Goal: Information Seeking & Learning: Find specific page/section

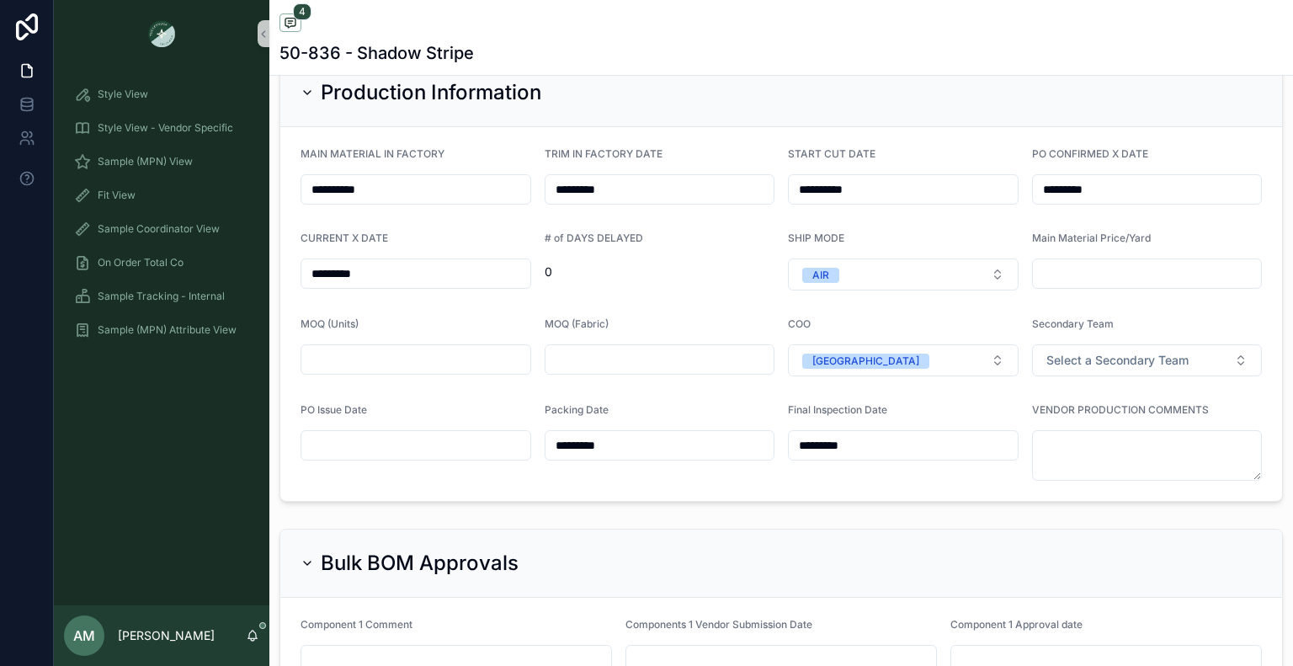
scroll to position [37, 0]
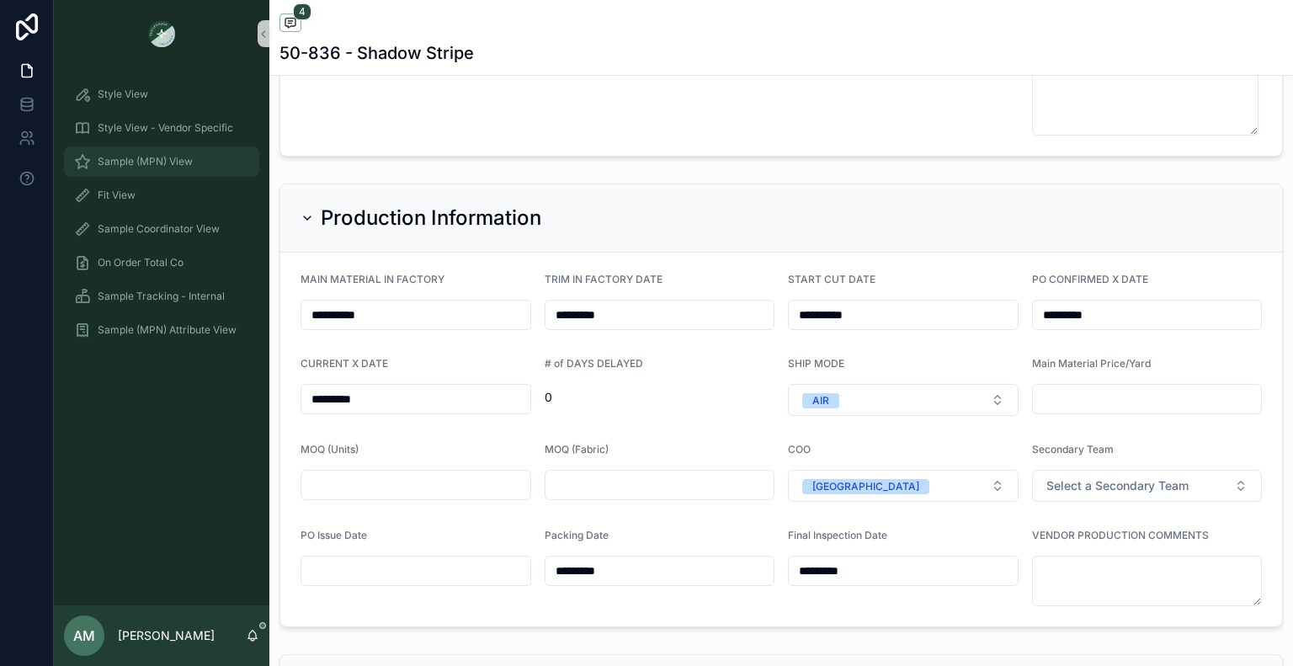
click at [189, 164] on span "Sample (MPN) View" at bounding box center [145, 161] width 95 height 13
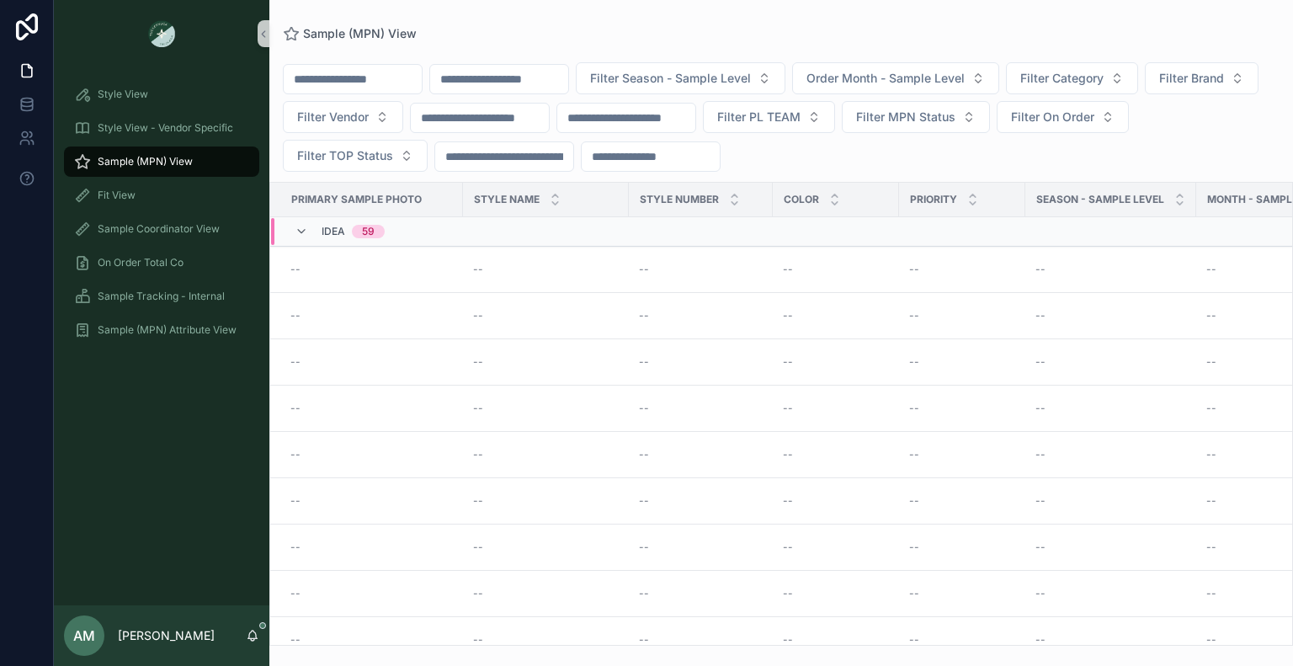
click at [513, 78] on input "scrollable content" at bounding box center [499, 79] width 138 height 24
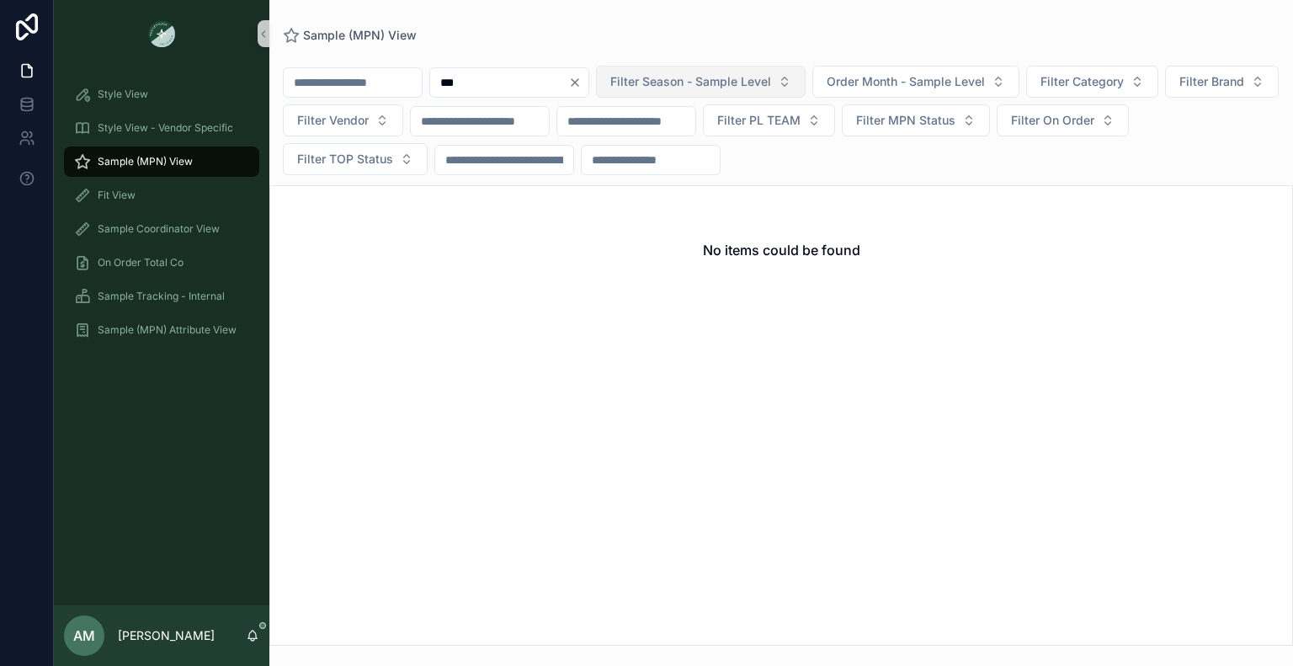
type input "***"
click at [757, 77] on span "Filter Season - Sample Level" at bounding box center [690, 81] width 161 height 17
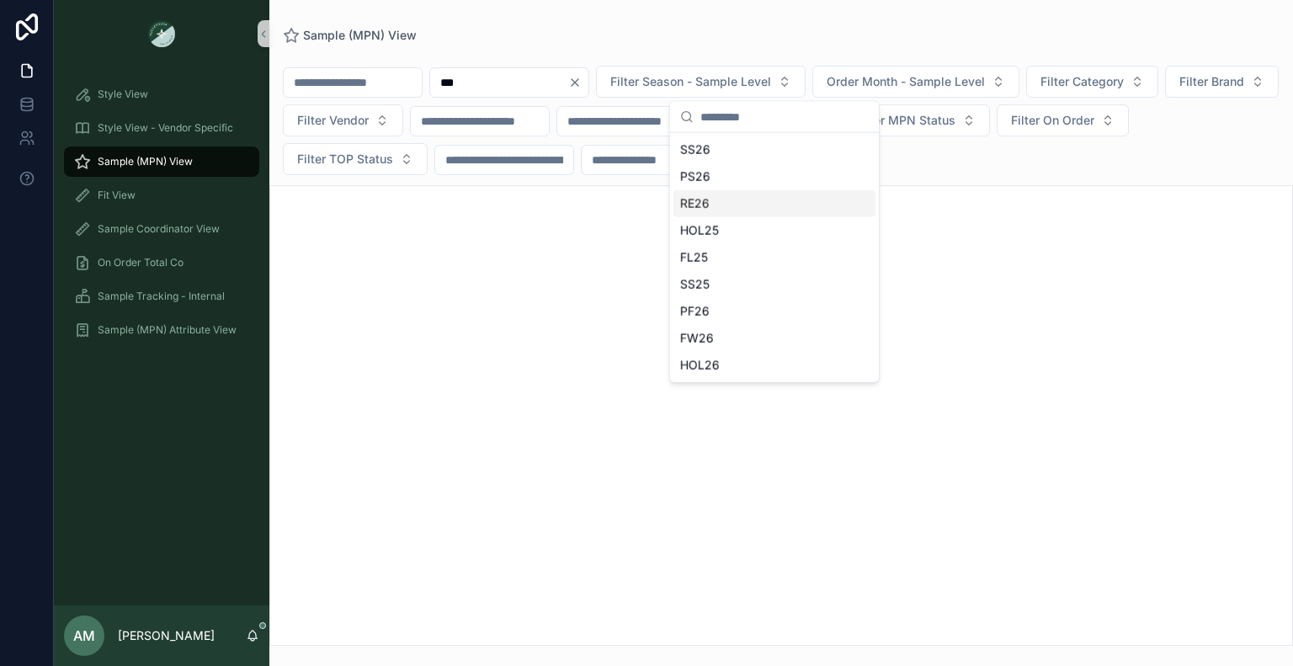
click at [736, 199] on div "RE26" at bounding box center [774, 203] width 202 height 27
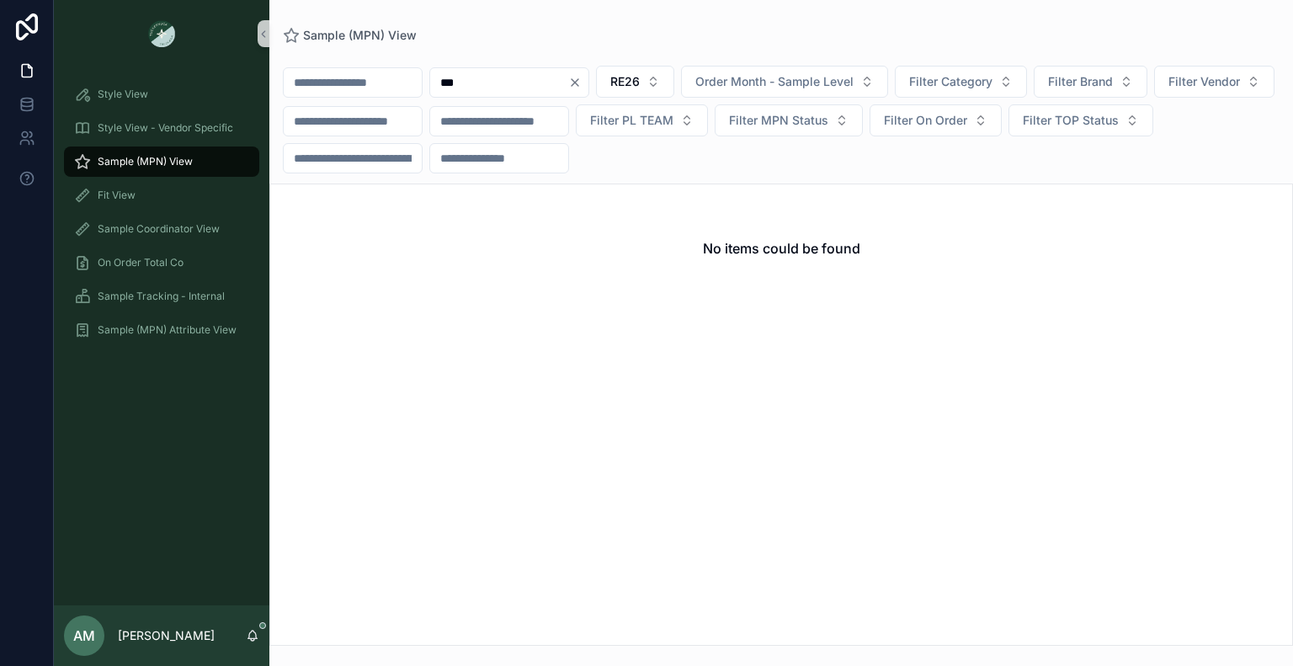
click at [582, 77] on icon "Clear" at bounding box center [574, 82] width 13 height 13
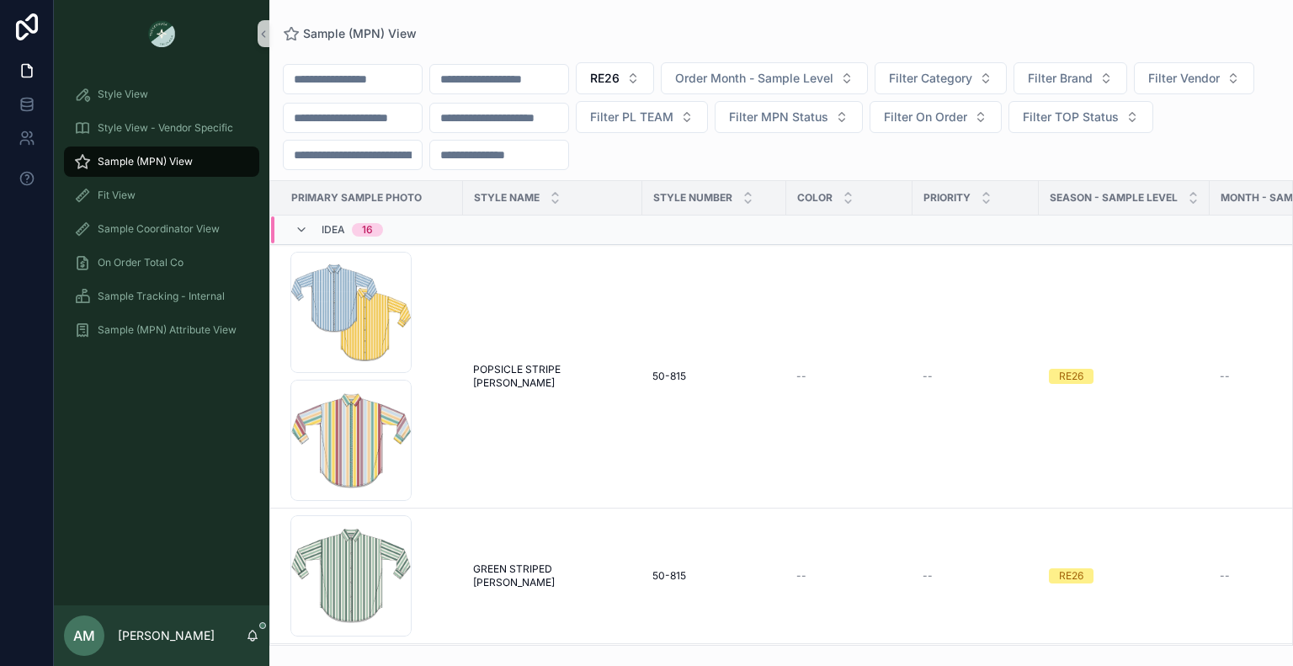
click at [566, 80] on input "scrollable content" at bounding box center [499, 79] width 138 height 24
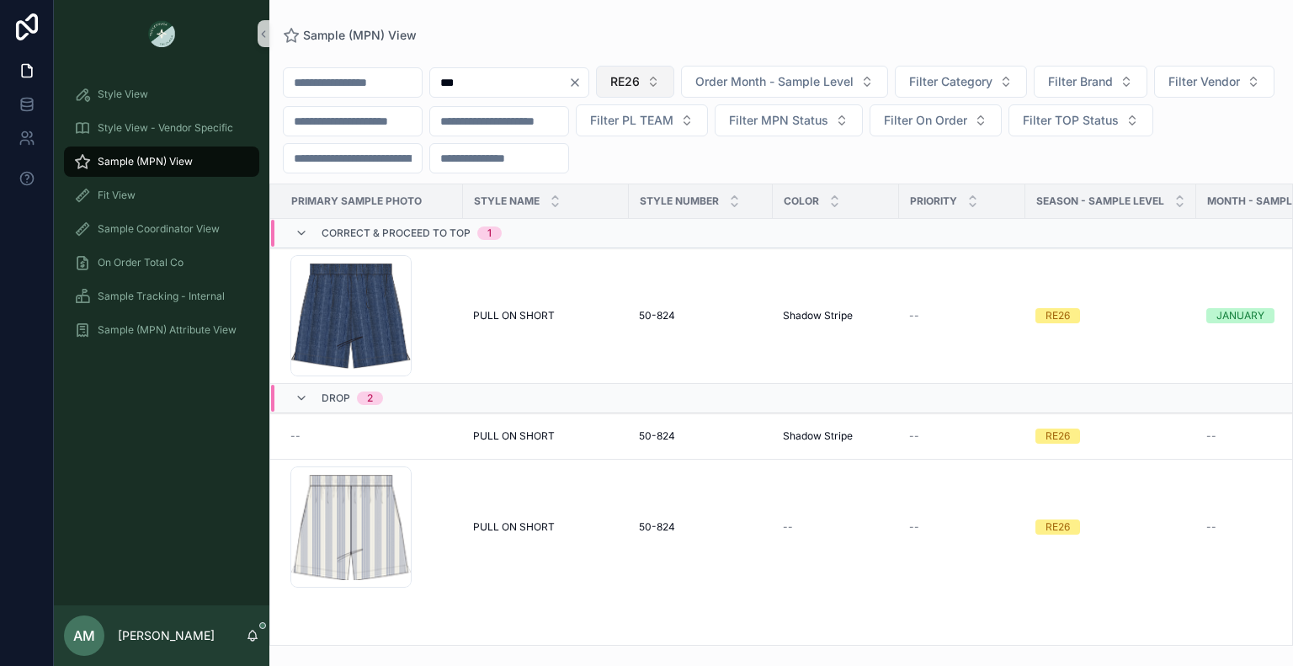
type input "***"
click at [674, 82] on button "RE26" at bounding box center [635, 82] width 78 height 32
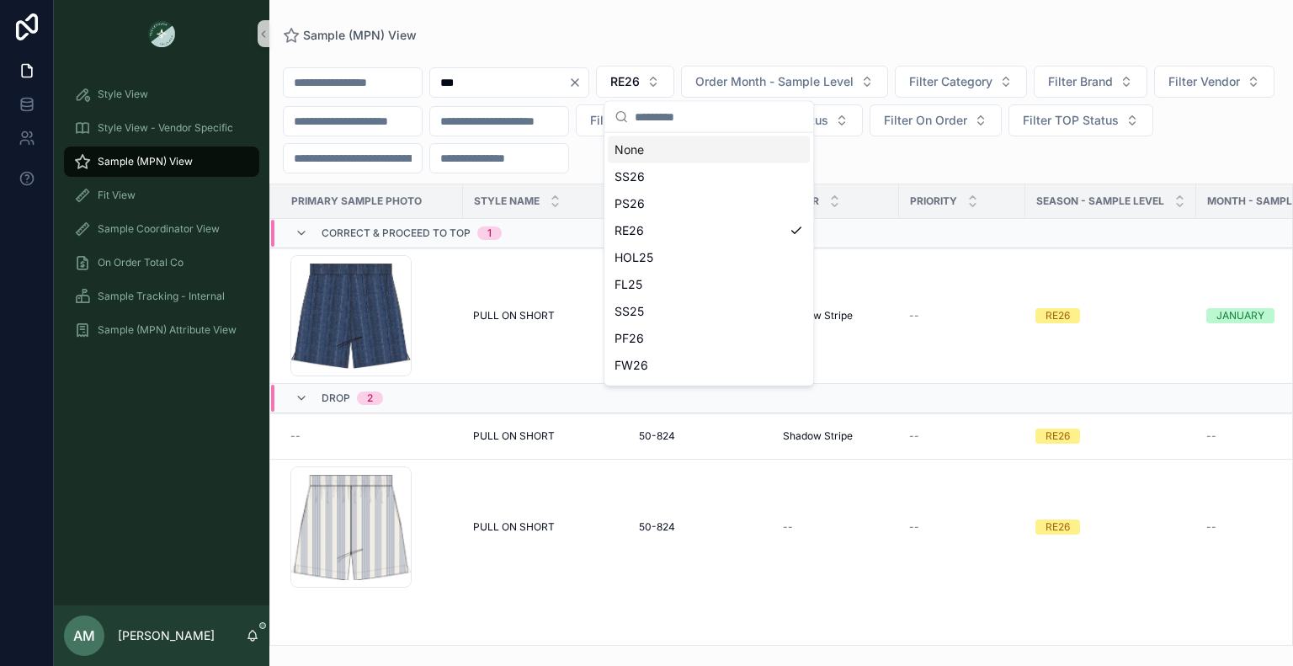
click at [652, 148] on div "None" at bounding box center [709, 149] width 202 height 27
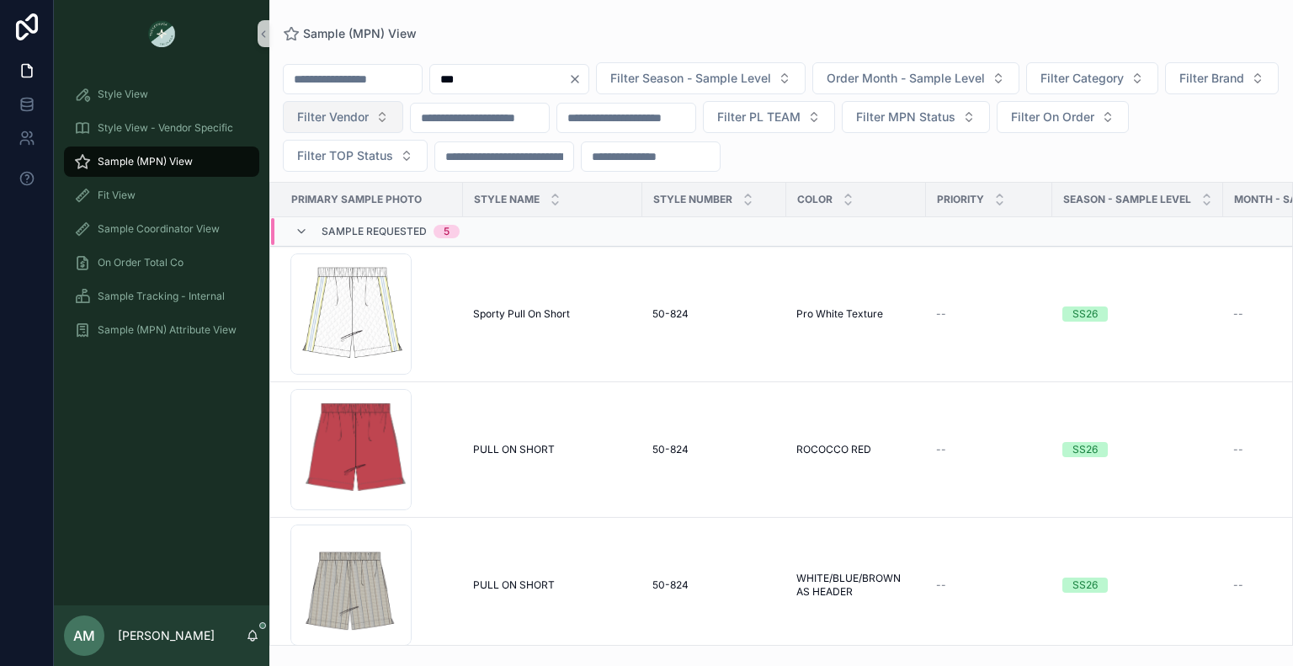
click at [403, 122] on button "Filter Vendor" at bounding box center [343, 117] width 120 height 32
type input "***"
click at [449, 186] on div "GNN" at bounding box center [464, 184] width 202 height 27
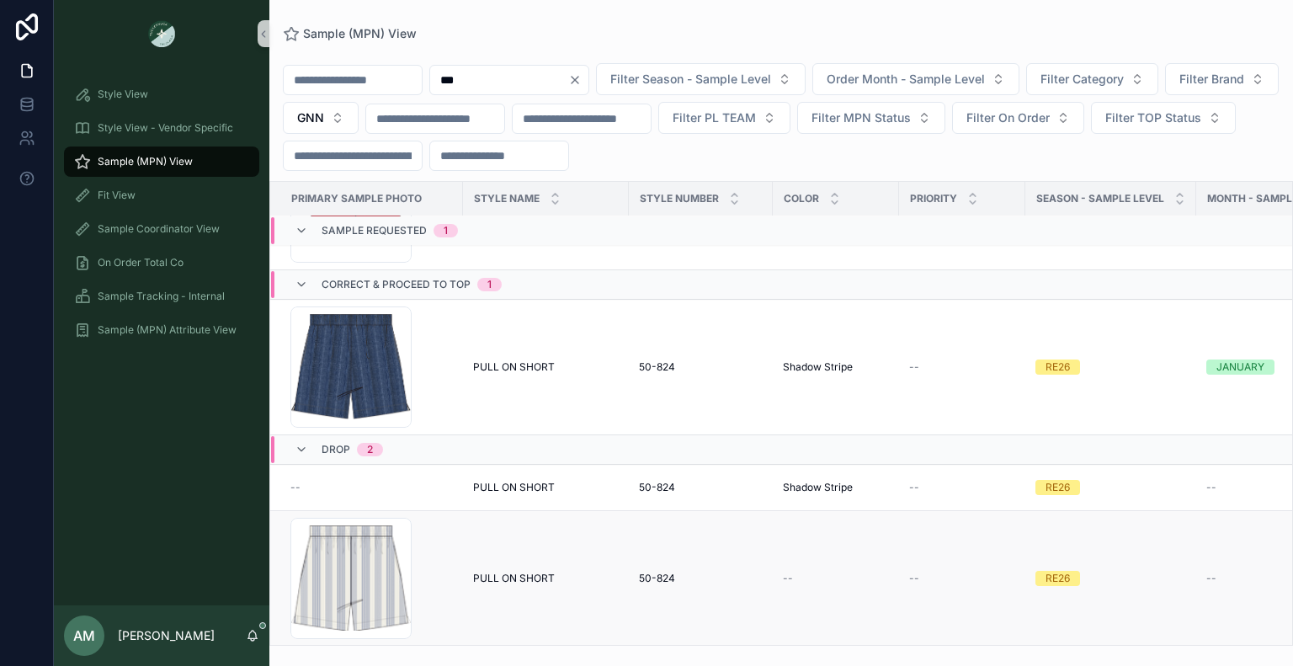
scroll to position [123, 0]
click at [375, 480] on div "--" at bounding box center [371, 486] width 162 height 13
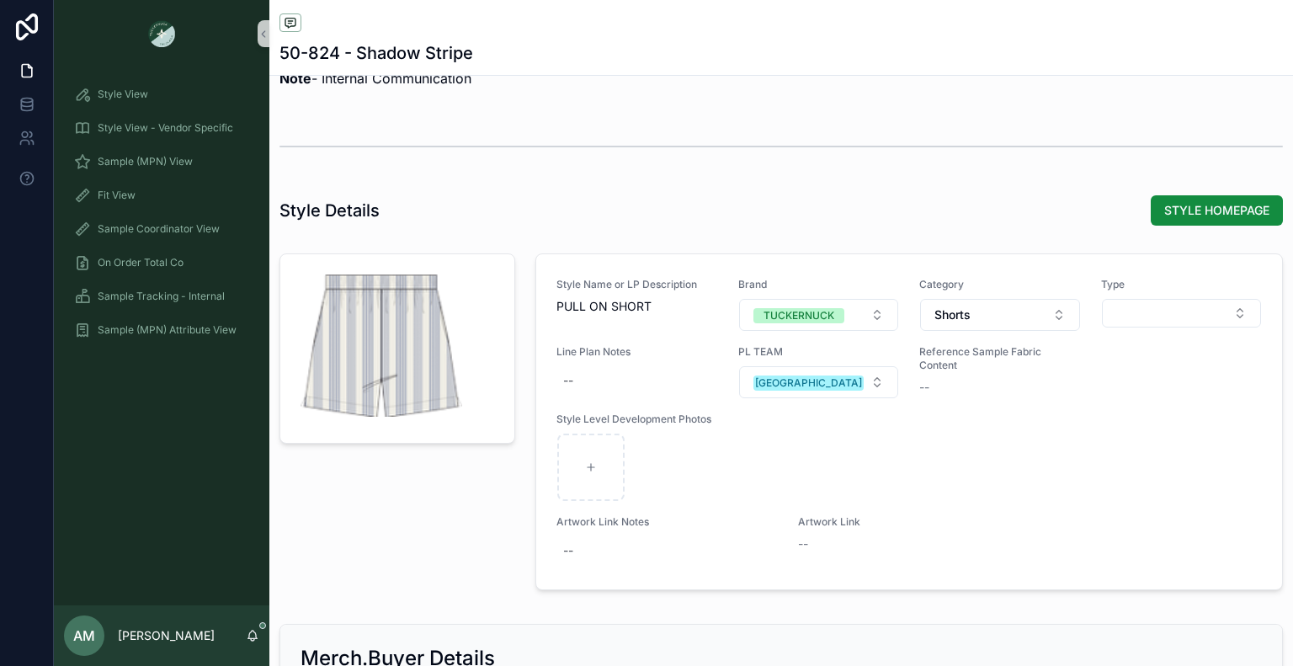
scroll to position [1347, 0]
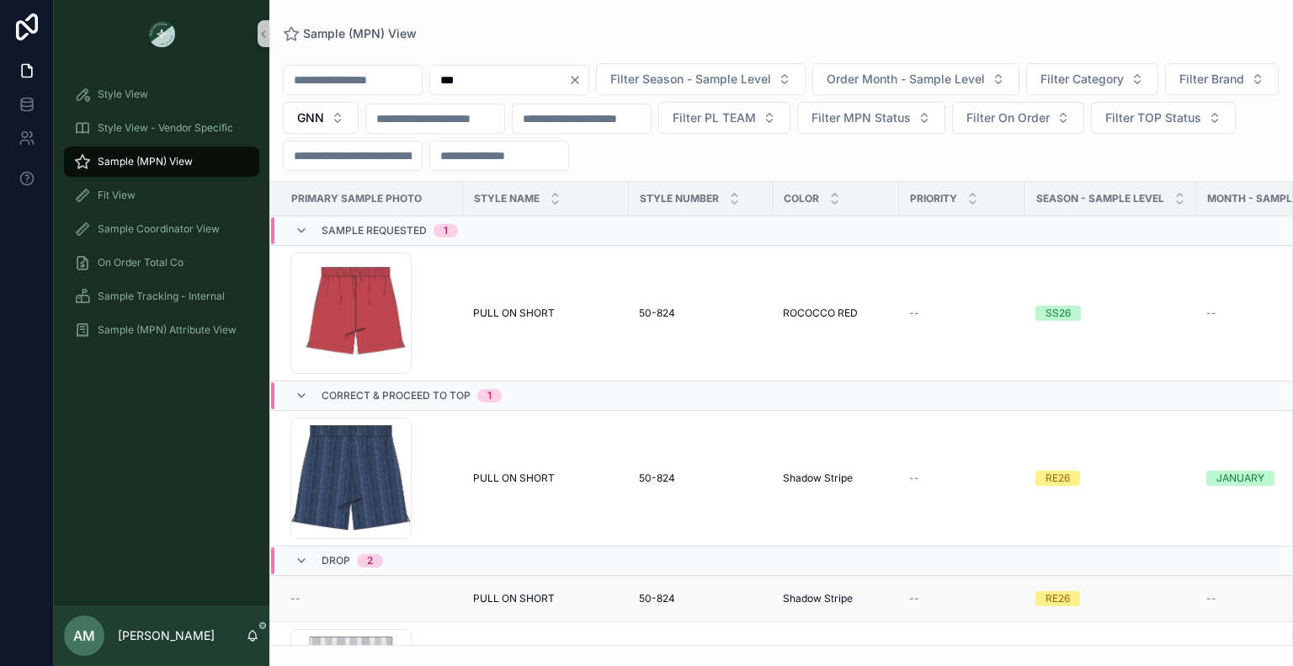
scroll to position [123, 0]
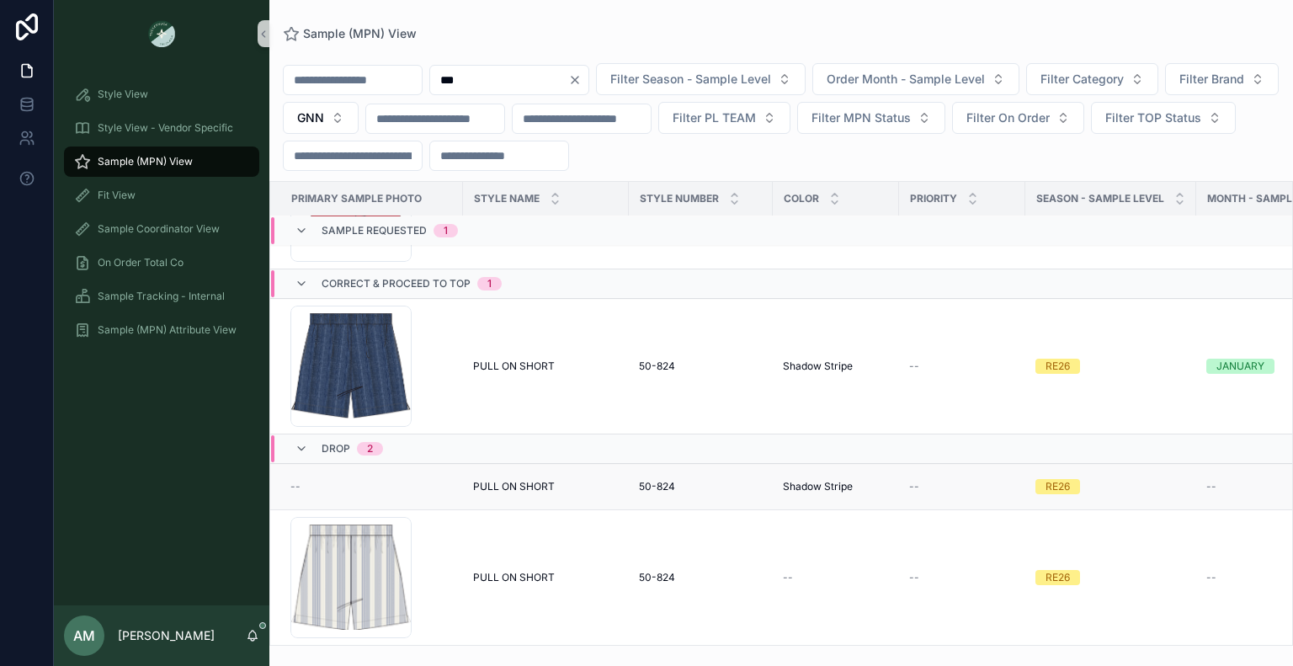
click at [386, 480] on div "--" at bounding box center [371, 486] width 162 height 13
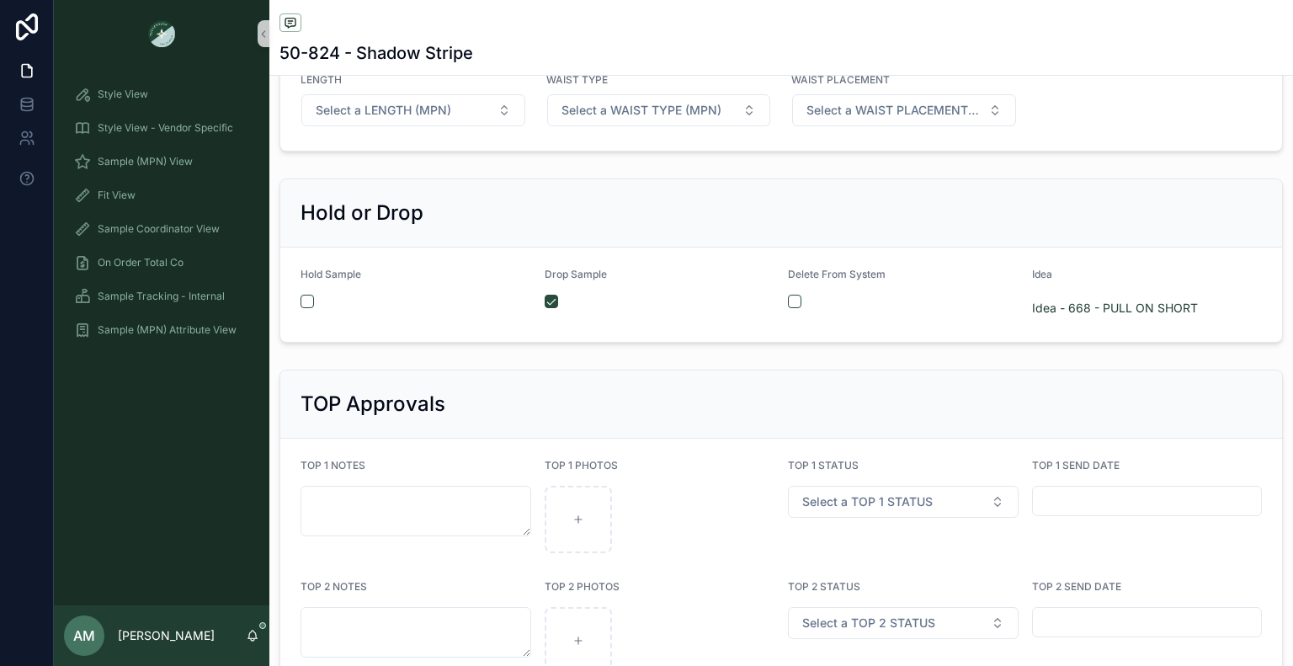
scroll to position [3030, 0]
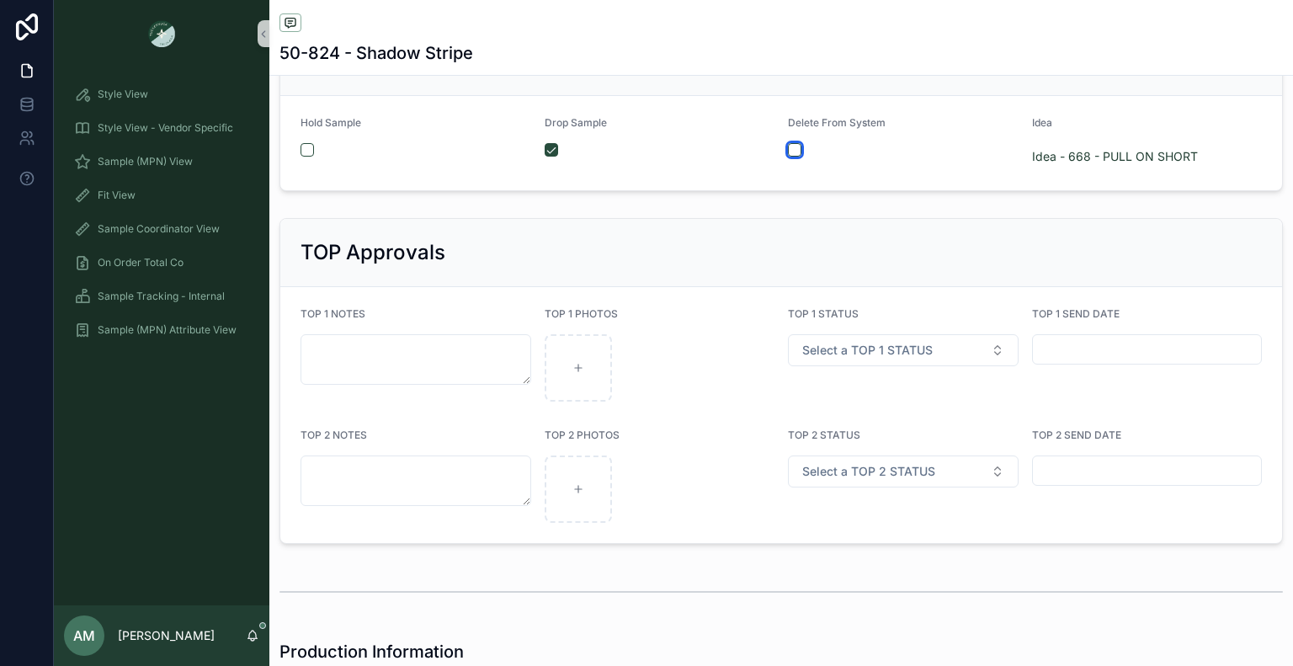
click at [790, 146] on button "scrollable content" at bounding box center [794, 149] width 13 height 13
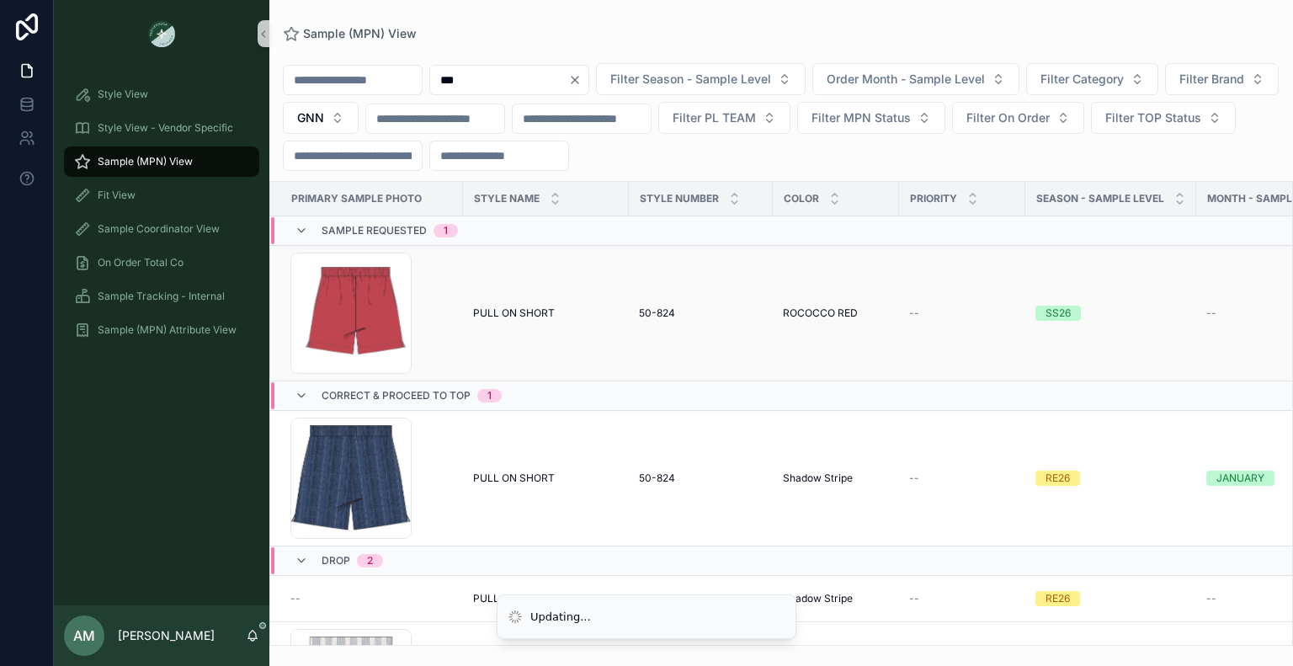
scroll to position [123, 0]
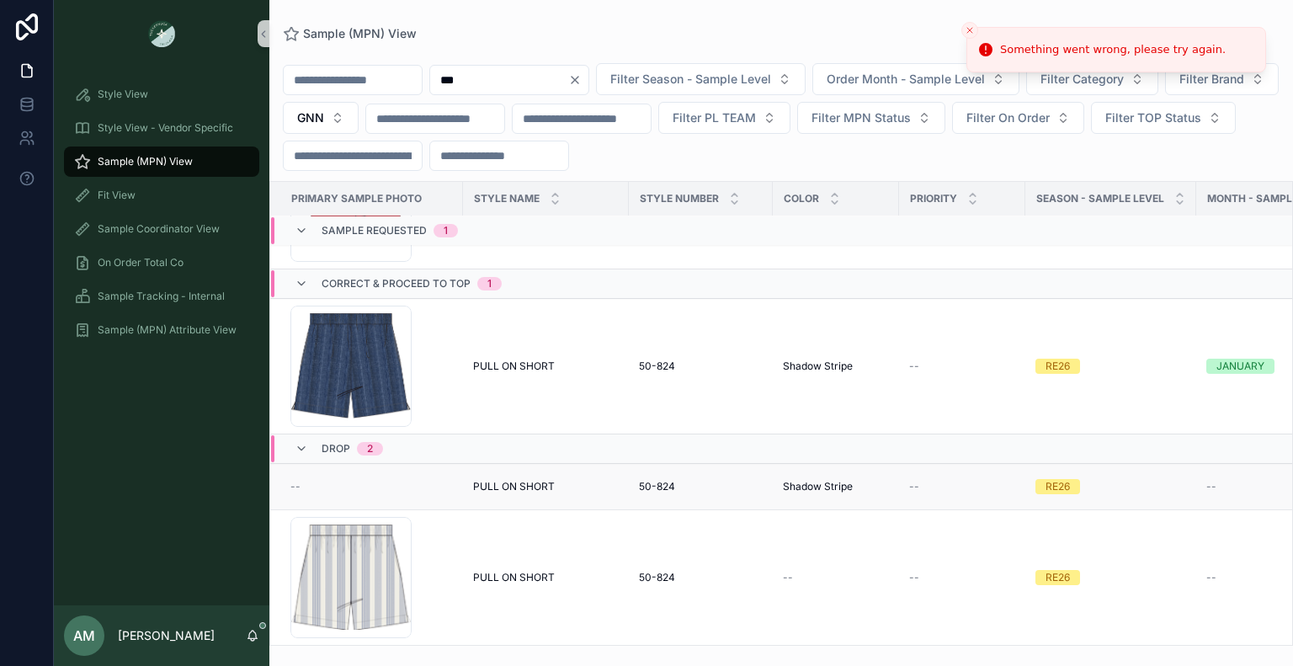
click at [540, 480] on span "PULL ON SHORT" at bounding box center [514, 486] width 82 height 13
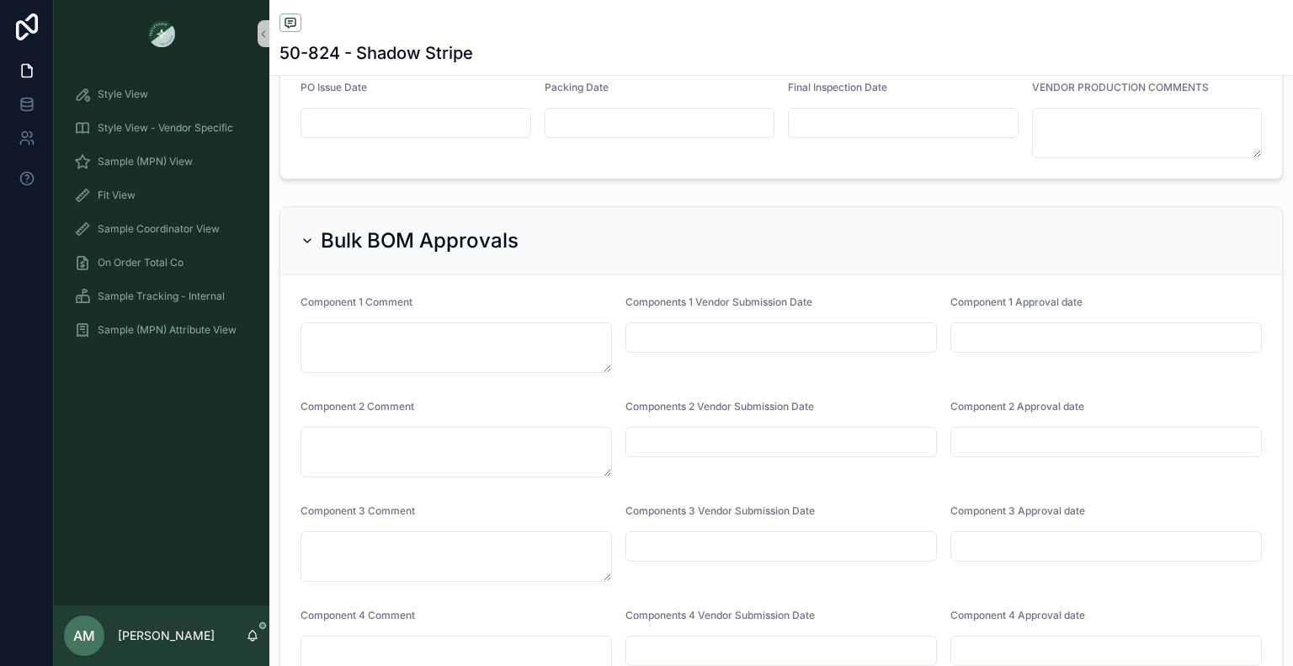
scroll to position [4376, 0]
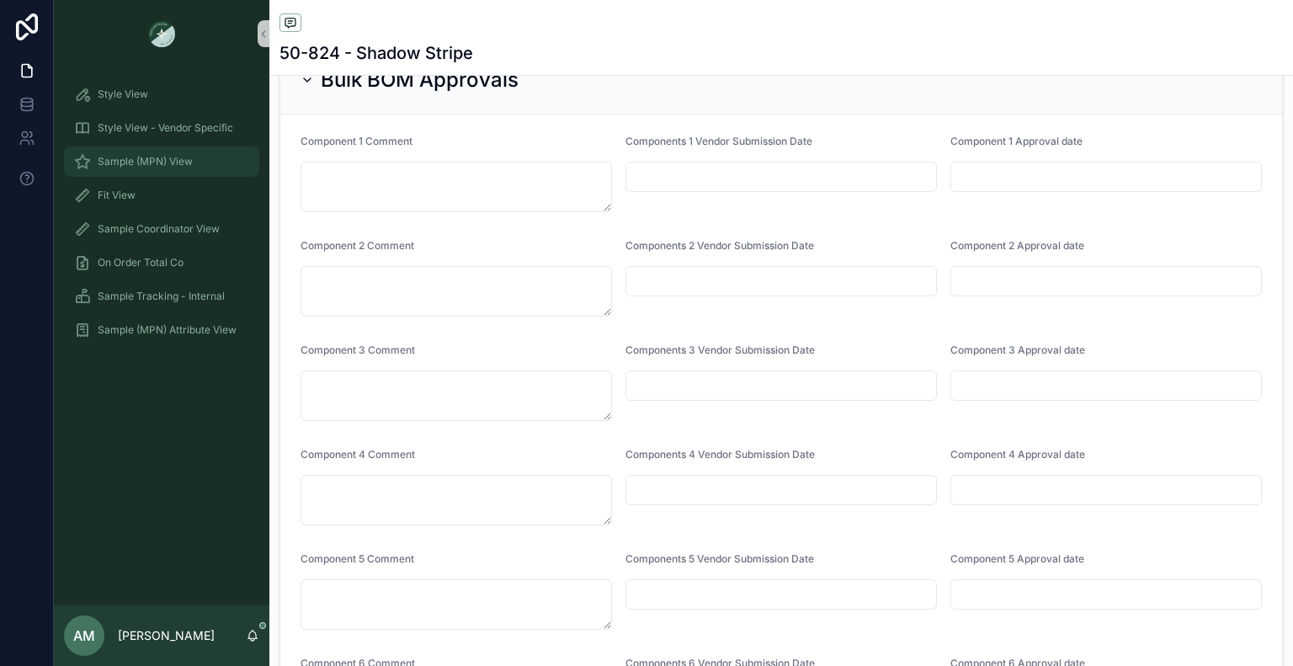
click at [190, 167] on span "Sample (MPN) View" at bounding box center [145, 161] width 95 height 13
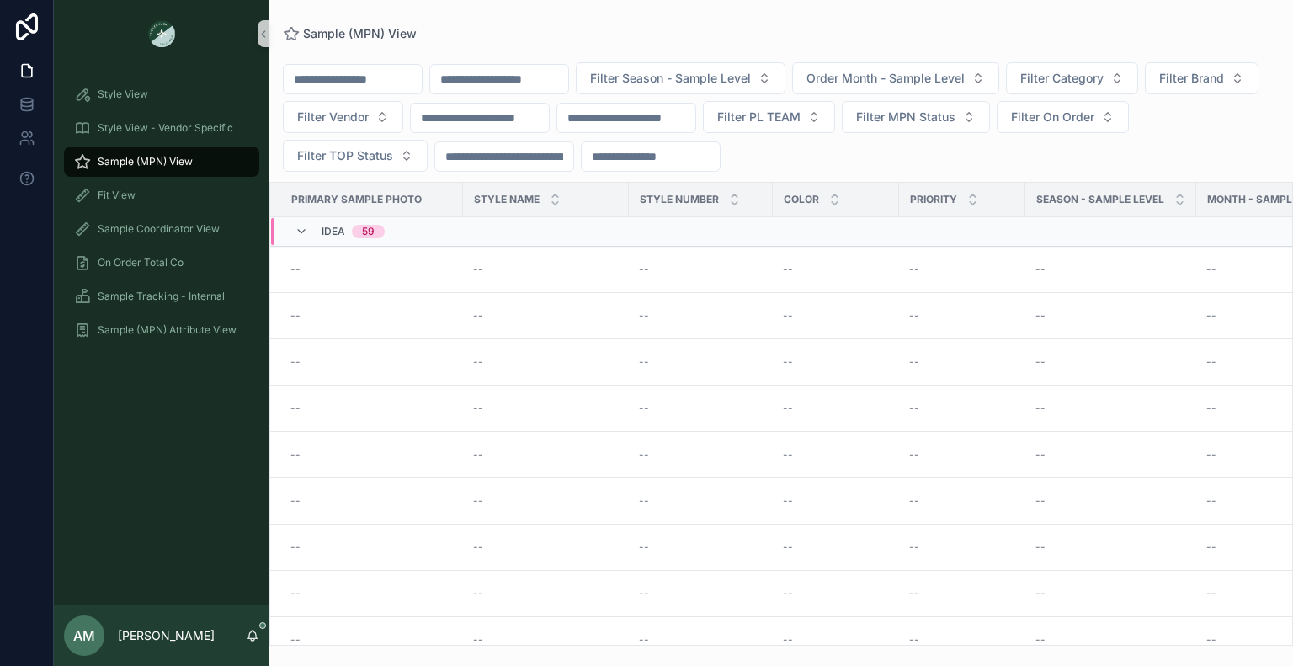
click at [539, 73] on input "scrollable content" at bounding box center [499, 79] width 138 height 24
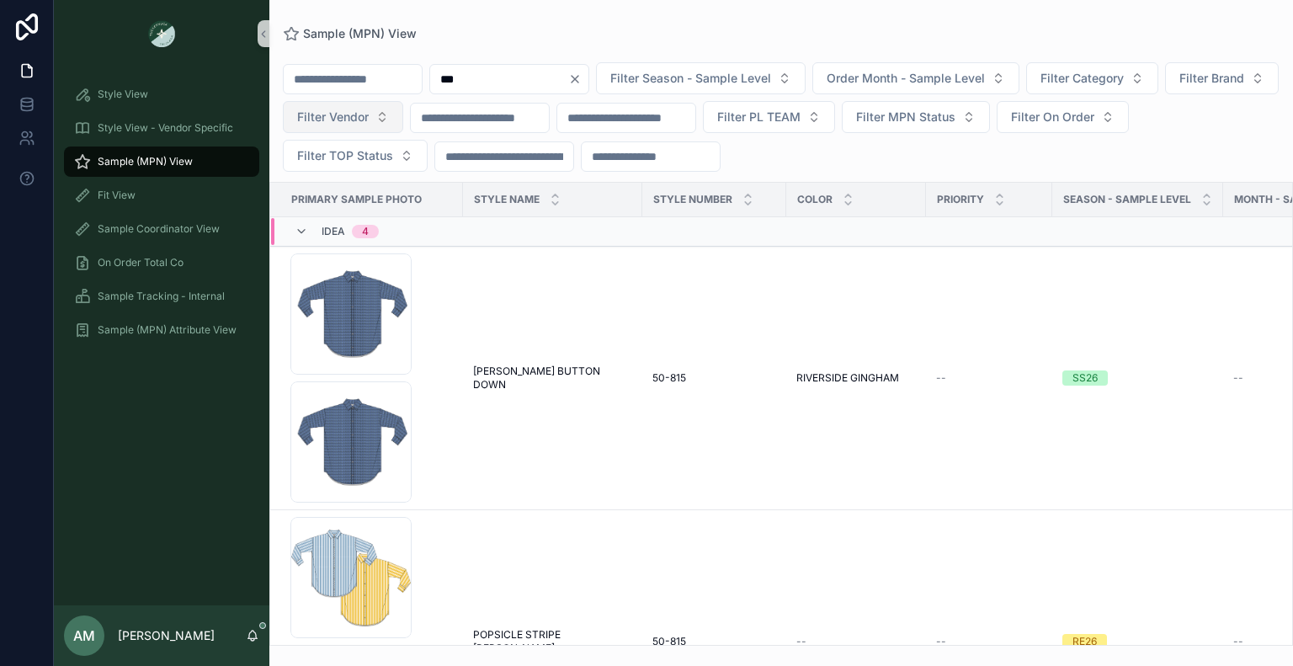
type input "***"
click at [369, 114] on span "Filter Vendor" at bounding box center [333, 117] width 72 height 17
type input "***"
click at [429, 179] on div "GNN" at bounding box center [464, 184] width 202 height 27
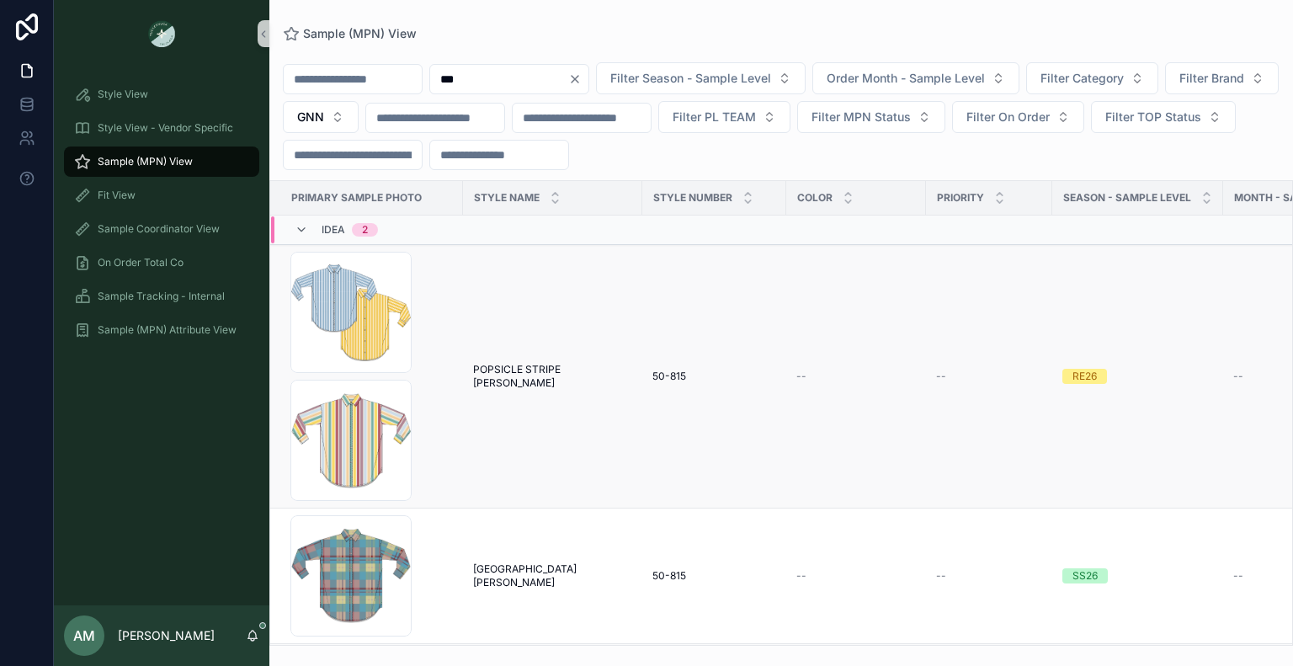
click at [549, 373] on span "POPSICLE STRIPE [PERSON_NAME]" at bounding box center [552, 376] width 159 height 27
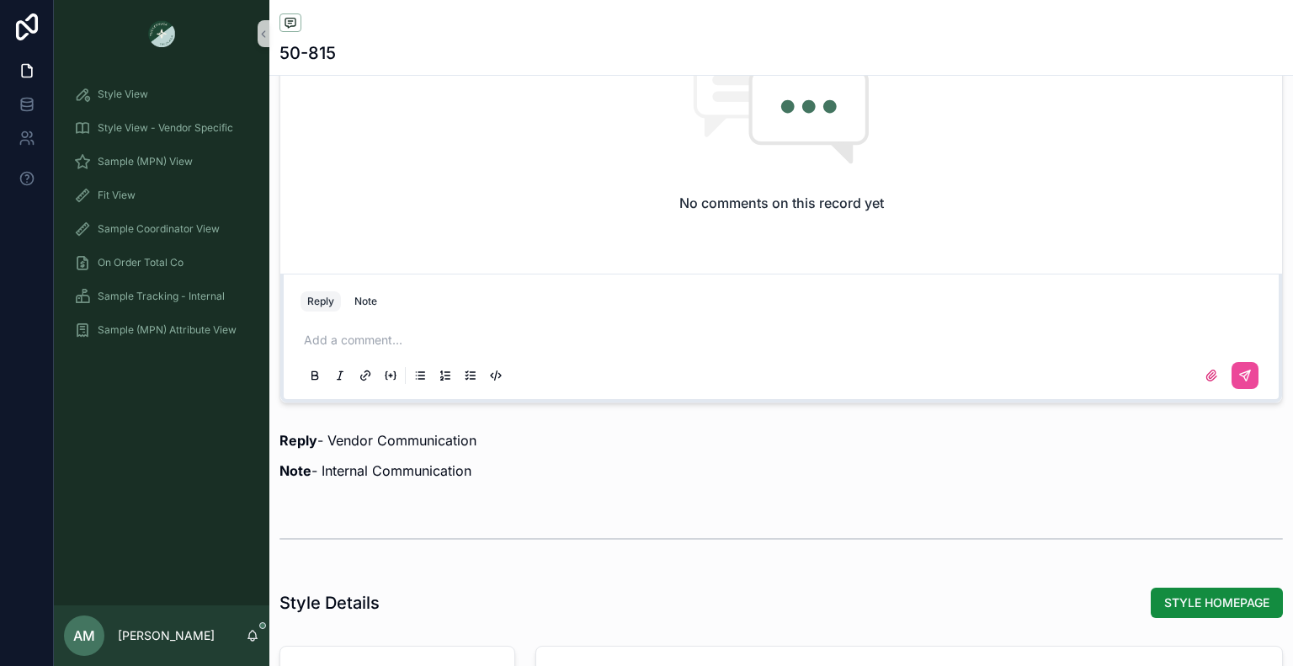
scroll to position [1262, 0]
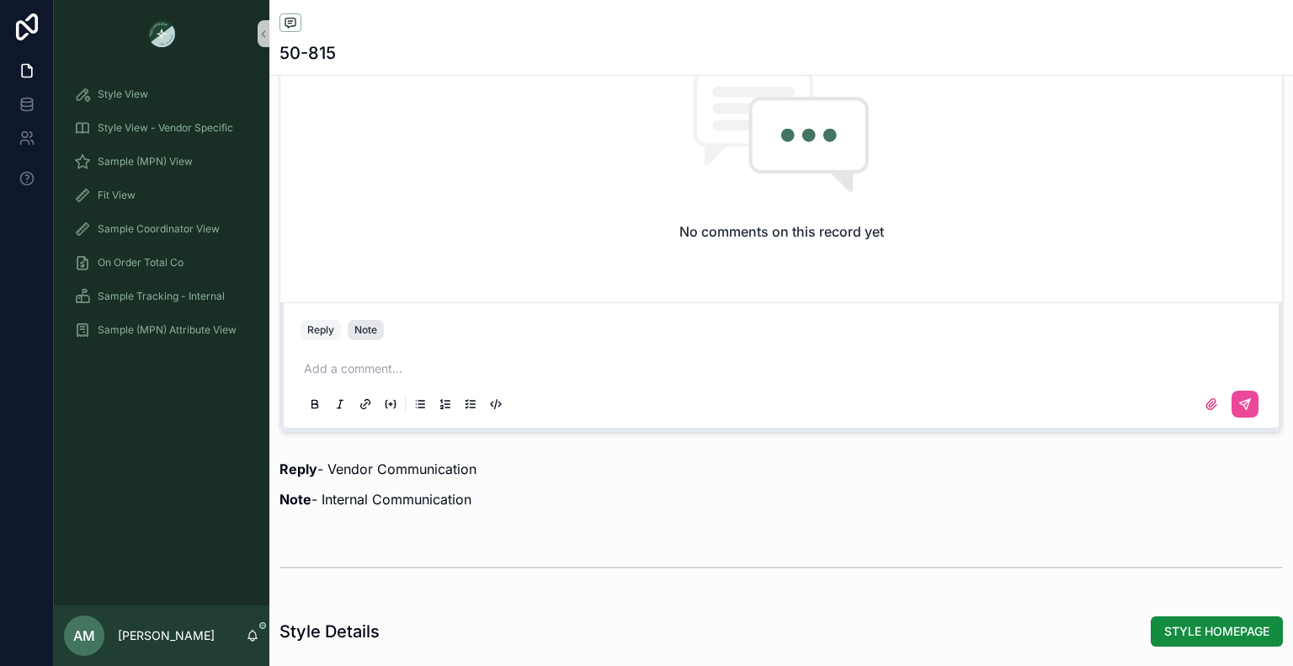
click at [369, 337] on div "Note" at bounding box center [365, 329] width 23 height 13
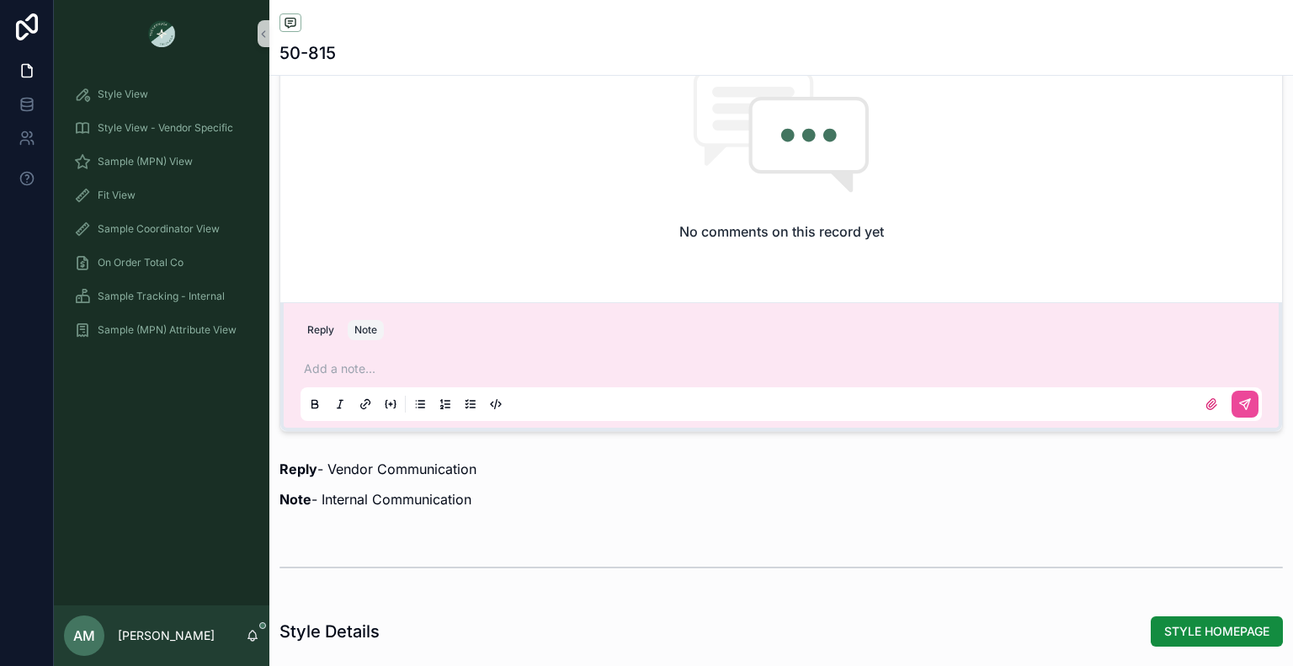
click at [596, 377] on p "scrollable content" at bounding box center [784, 368] width 961 height 17
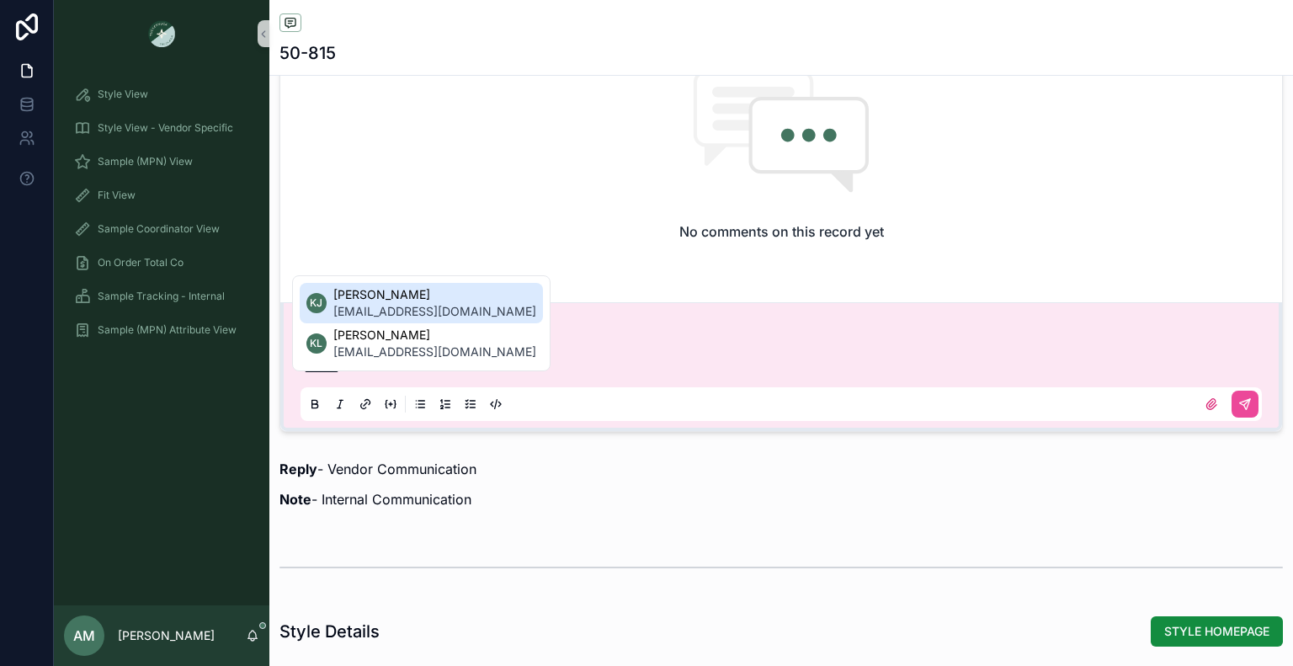
click at [446, 302] on span "[PERSON_NAME]" at bounding box center [434, 294] width 203 height 17
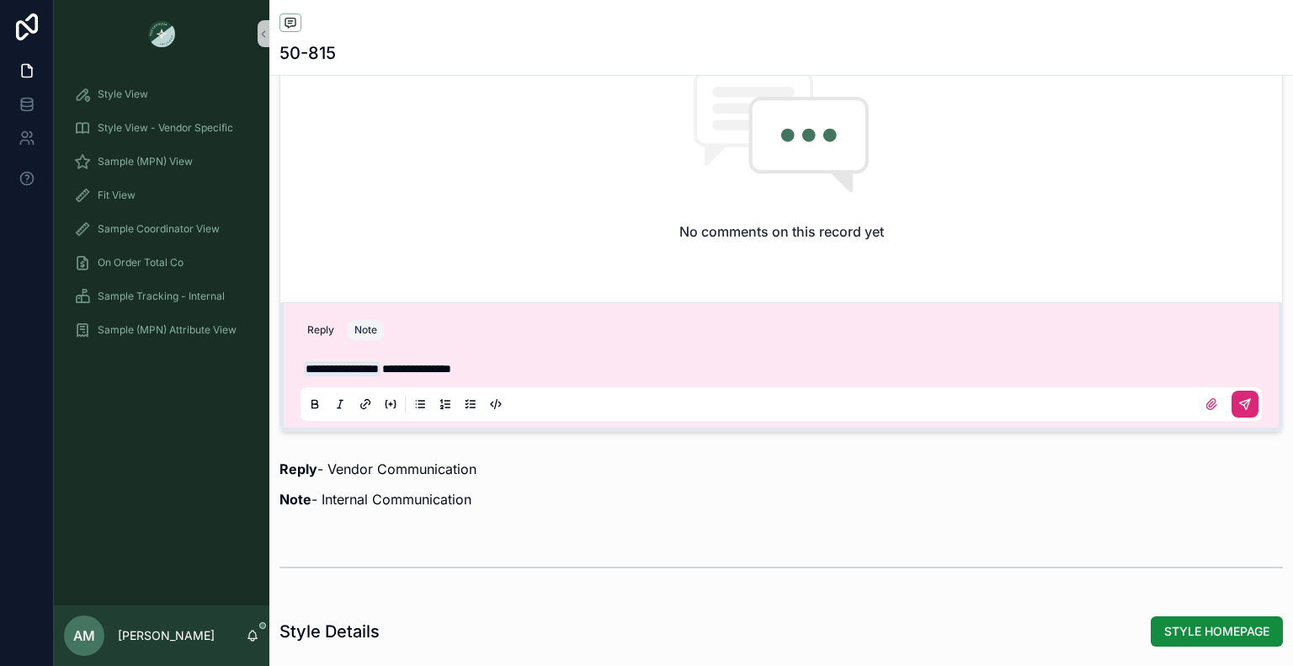
click at [1238, 408] on icon "scrollable content" at bounding box center [1244, 403] width 13 height 13
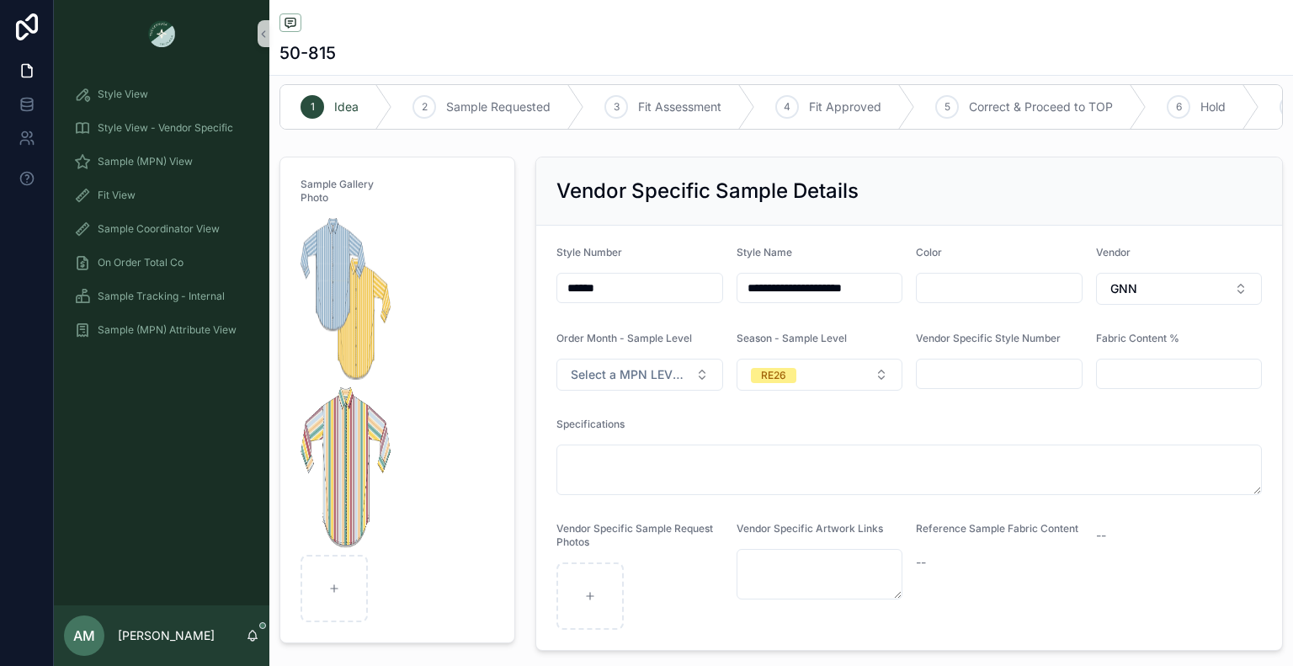
scroll to position [0, 0]
